Goal: Information Seeking & Learning: Compare options

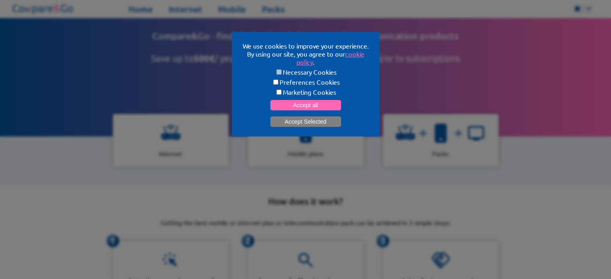
click at [297, 122] on button "Accept Selected" at bounding box center [305, 121] width 71 height 10
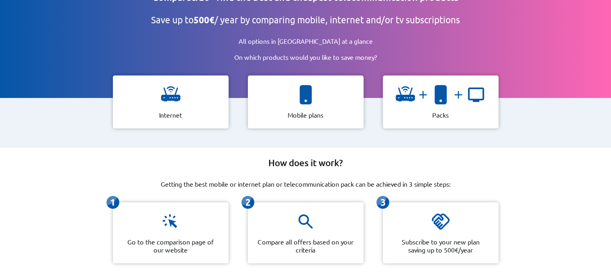
scroll to position [40, 0]
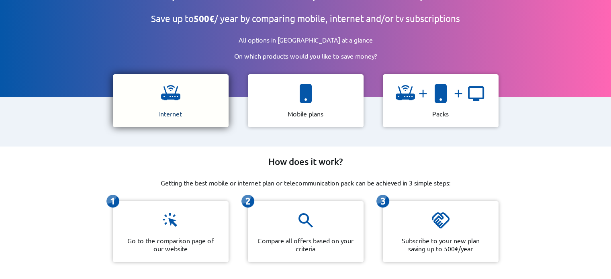
click at [173, 94] on img at bounding box center [170, 93] width 19 height 19
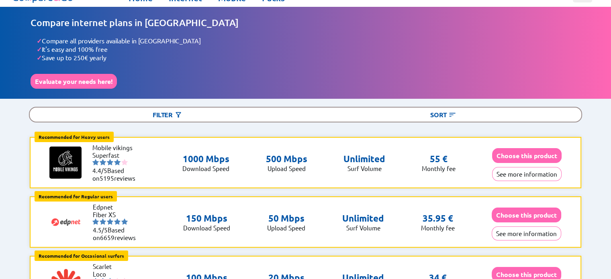
scroll to position [13, 0]
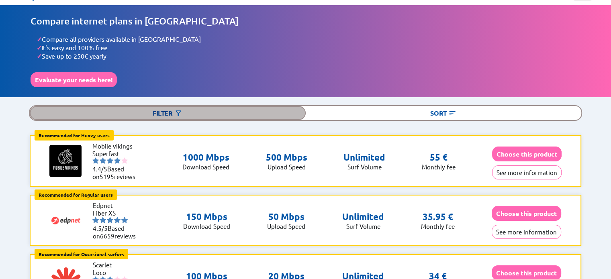
click at [178, 113] on img at bounding box center [178, 113] width 8 height 8
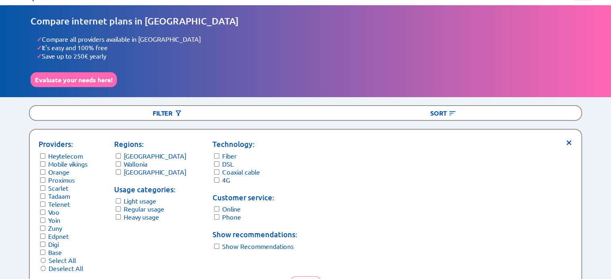
scroll to position [90, 0]
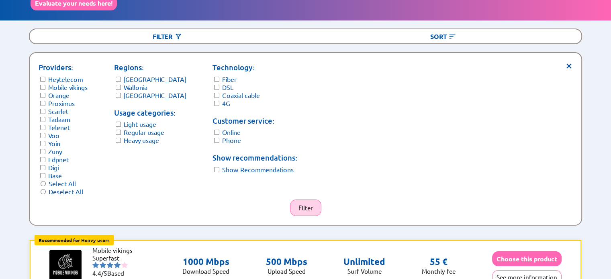
click at [302, 206] on button "Filter" at bounding box center [305, 208] width 31 height 16
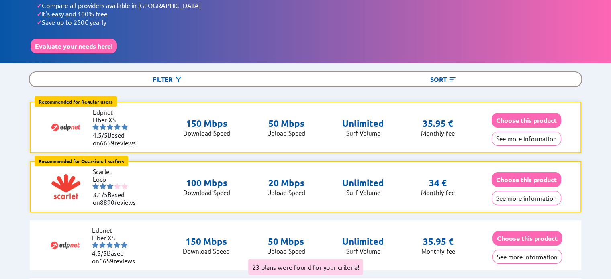
scroll to position [43, 0]
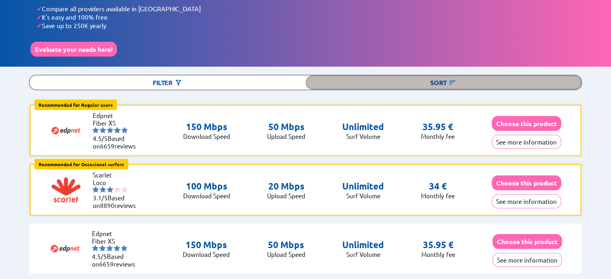
click at [445, 83] on div "Sort" at bounding box center [444, 83] width 276 height 14
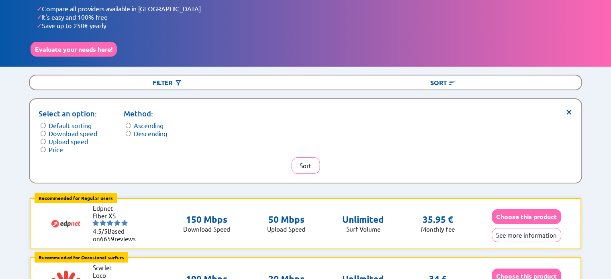
click at [568, 108] on span "×" at bounding box center [569, 111] width 7 height 6
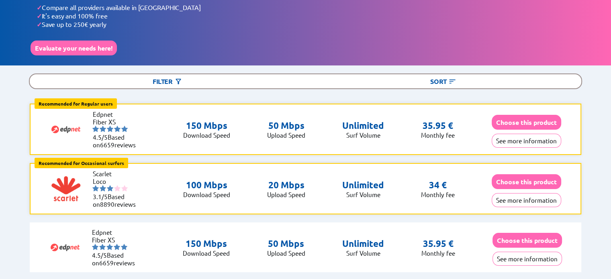
scroll to position [45, 0]
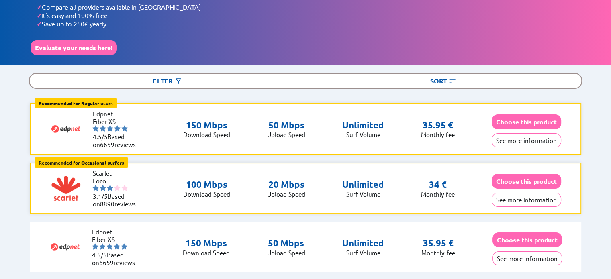
click at [358, 131] on p "Surf Volume" at bounding box center [363, 135] width 42 height 8
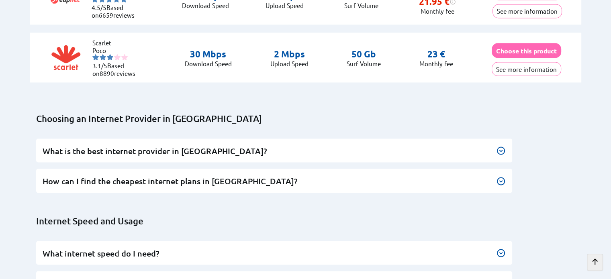
scroll to position [1508, 0]
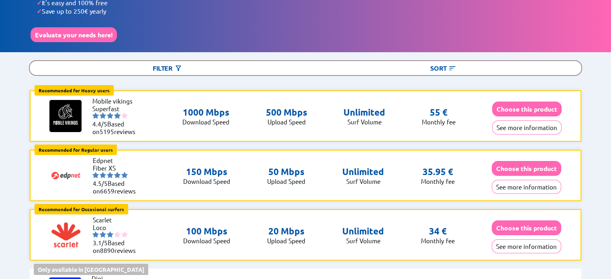
scroll to position [59, 0]
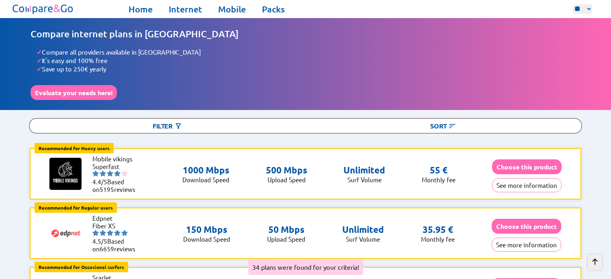
scroll to position [1508, 0]
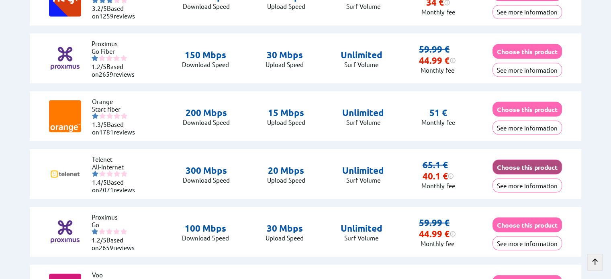
click at [529, 163] on button "Choose this product" at bounding box center [526, 166] width 69 height 15
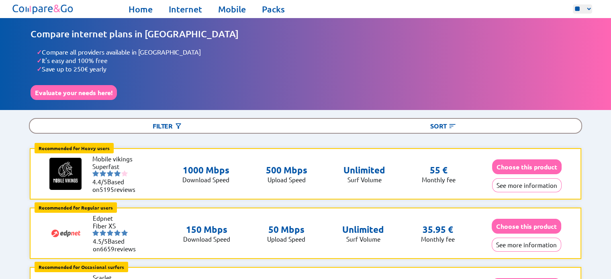
scroll to position [39, 0]
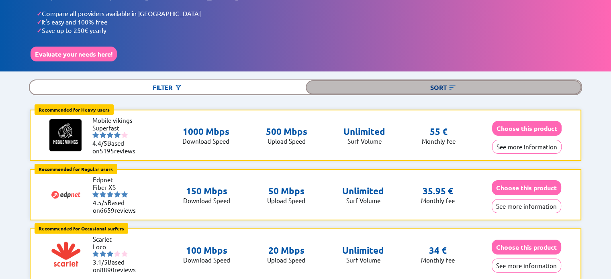
click at [439, 88] on div "Sort" at bounding box center [444, 87] width 276 height 14
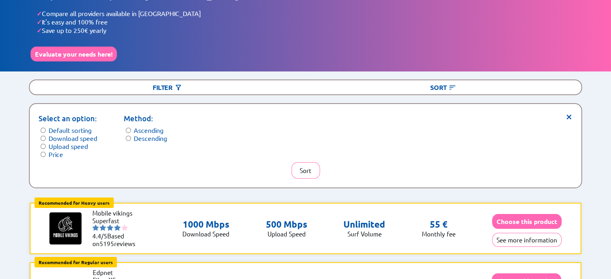
click at [570, 114] on span "×" at bounding box center [569, 116] width 7 height 6
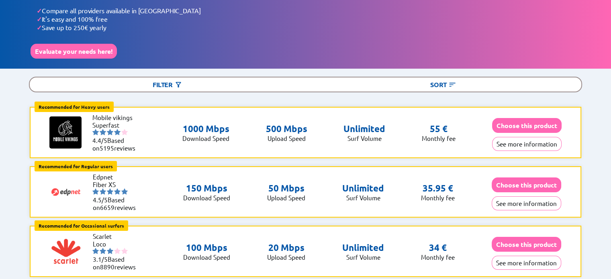
scroll to position [0, 0]
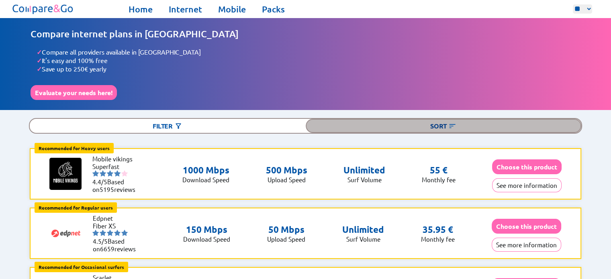
click at [439, 121] on div "Sort" at bounding box center [444, 126] width 276 height 14
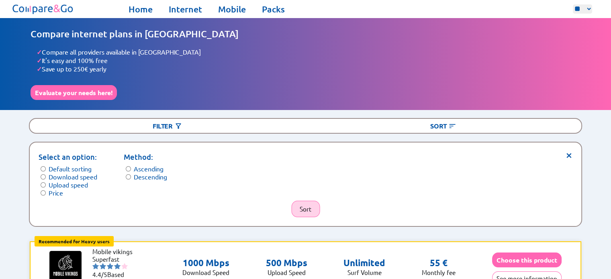
click at [298, 208] on button "Sort" at bounding box center [305, 209] width 29 height 16
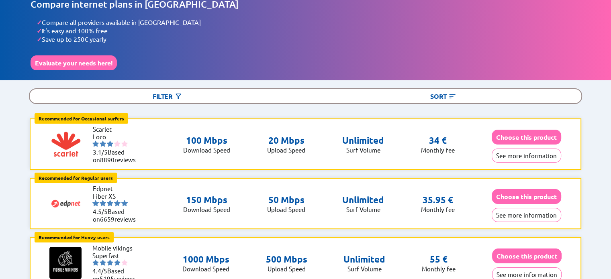
scroll to position [18, 0]
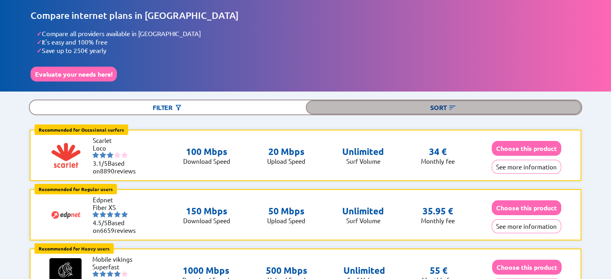
click at [440, 106] on div "Sort" at bounding box center [444, 107] width 276 height 14
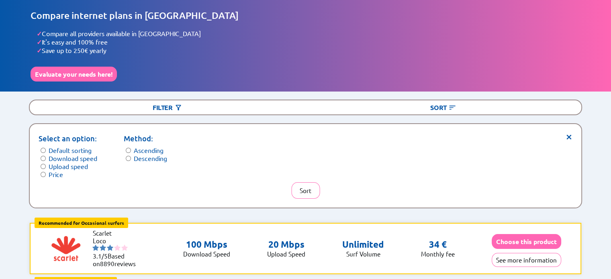
click at [141, 154] on label "Descending" at bounding box center [150, 158] width 33 height 8
click at [301, 192] on button "Sort" at bounding box center [305, 190] width 29 height 16
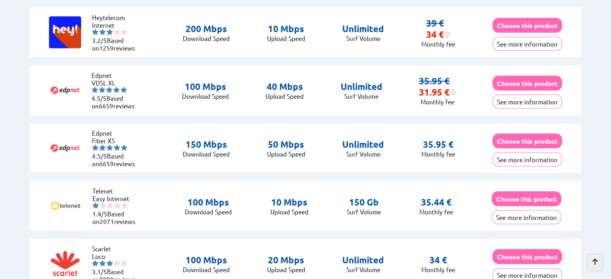
scroll to position [1649, 0]
